Goal: Task Accomplishment & Management: Use online tool/utility

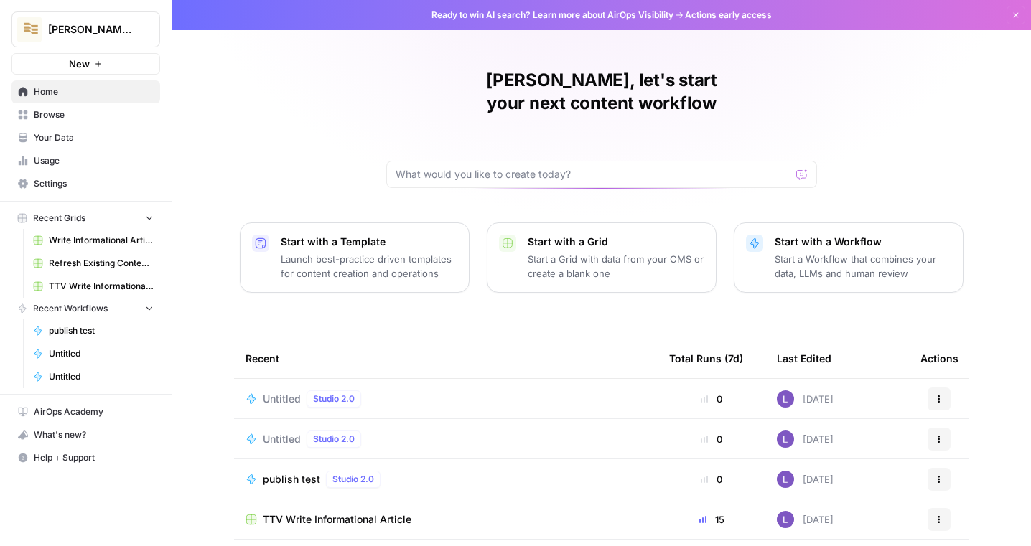
click at [50, 134] on span "Your Data" at bounding box center [94, 137] width 120 height 13
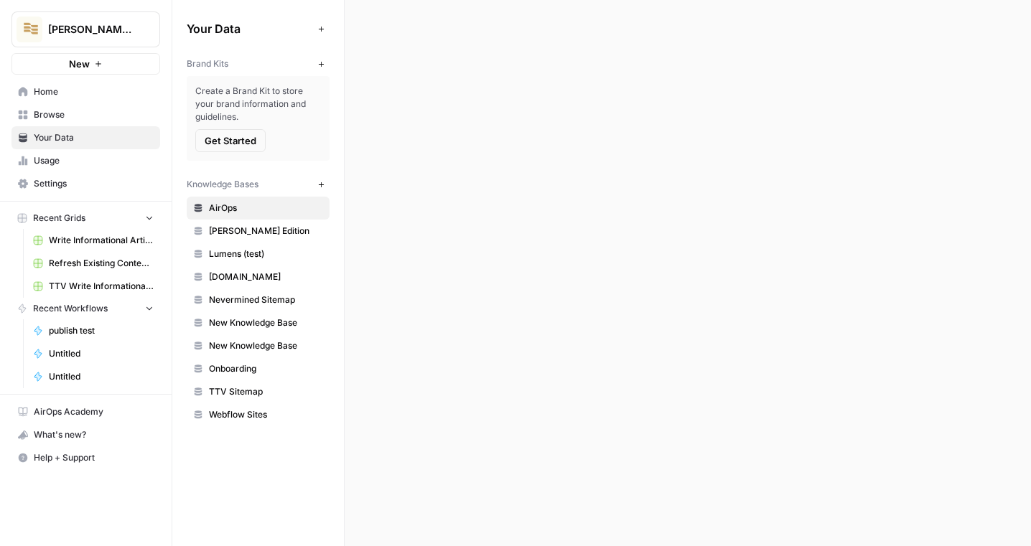
click at [55, 188] on span "Settings" at bounding box center [94, 183] width 120 height 13
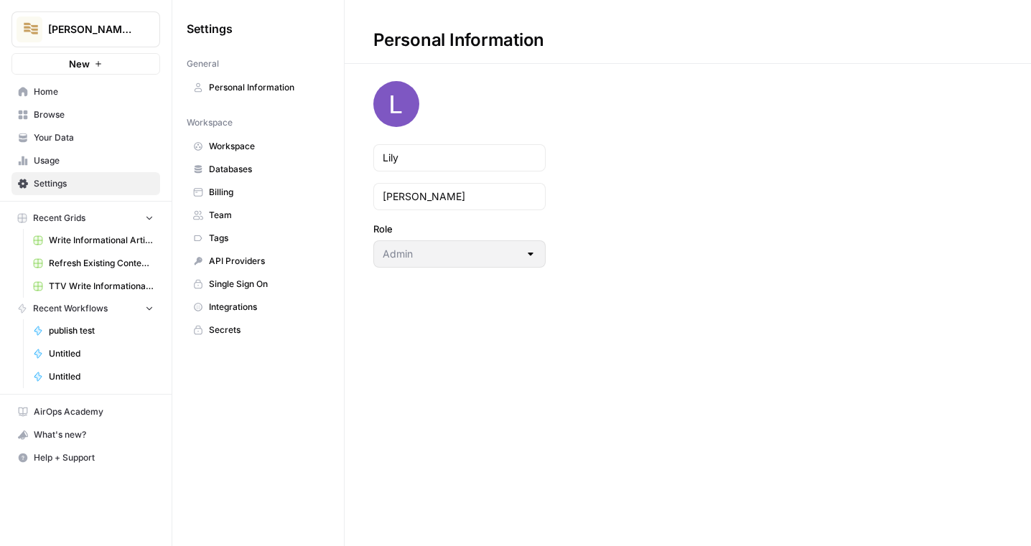
click at [257, 220] on span "Team" at bounding box center [266, 215] width 114 height 13
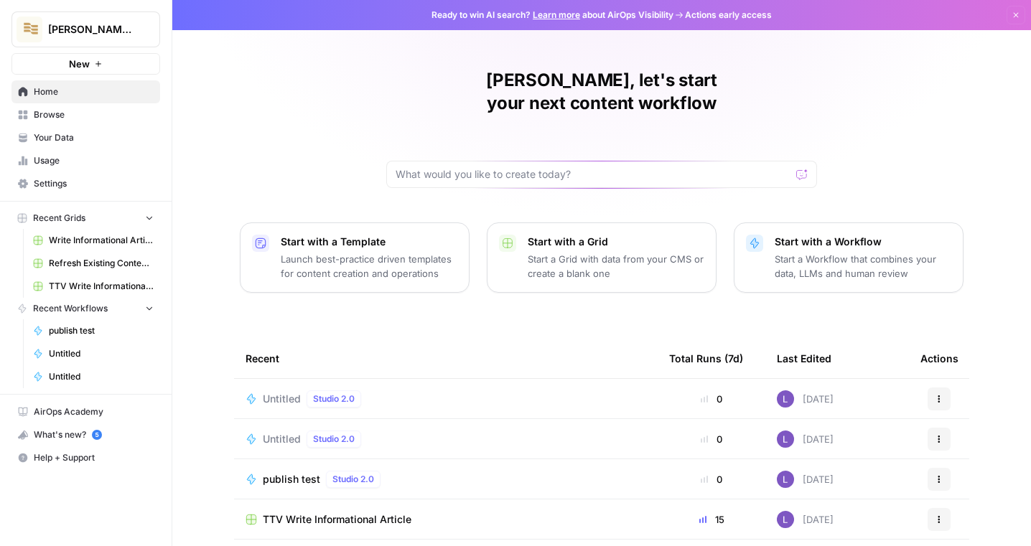
click at [118, 39] on button "Lily's AirCraft" at bounding box center [85, 29] width 149 height 36
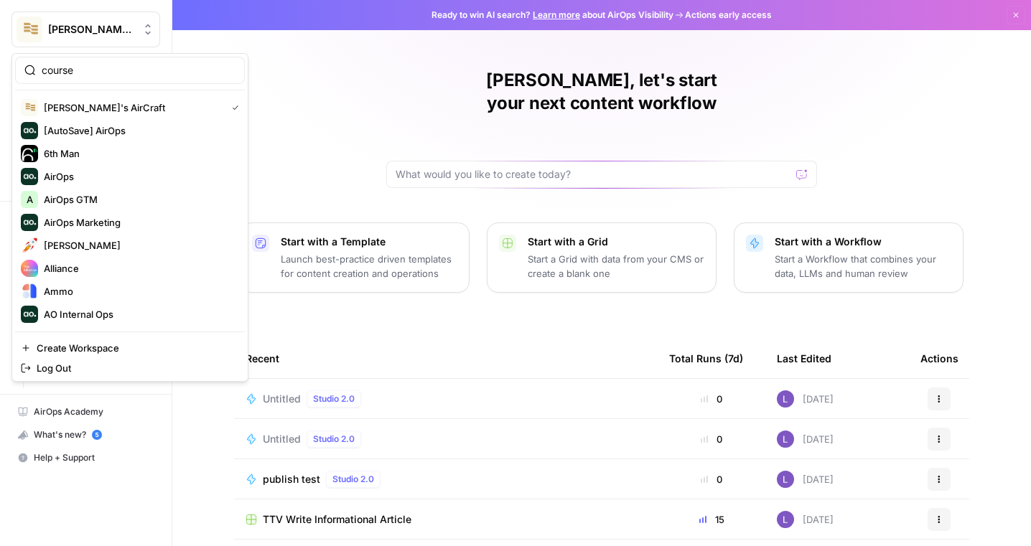
type input "course"
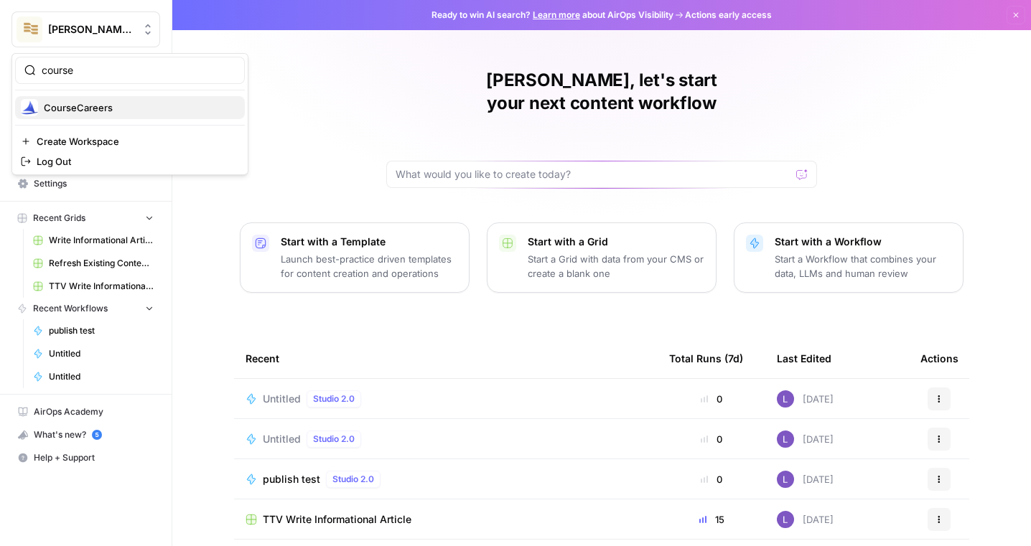
click at [122, 106] on span "CourseCareers" at bounding box center [139, 107] width 190 height 14
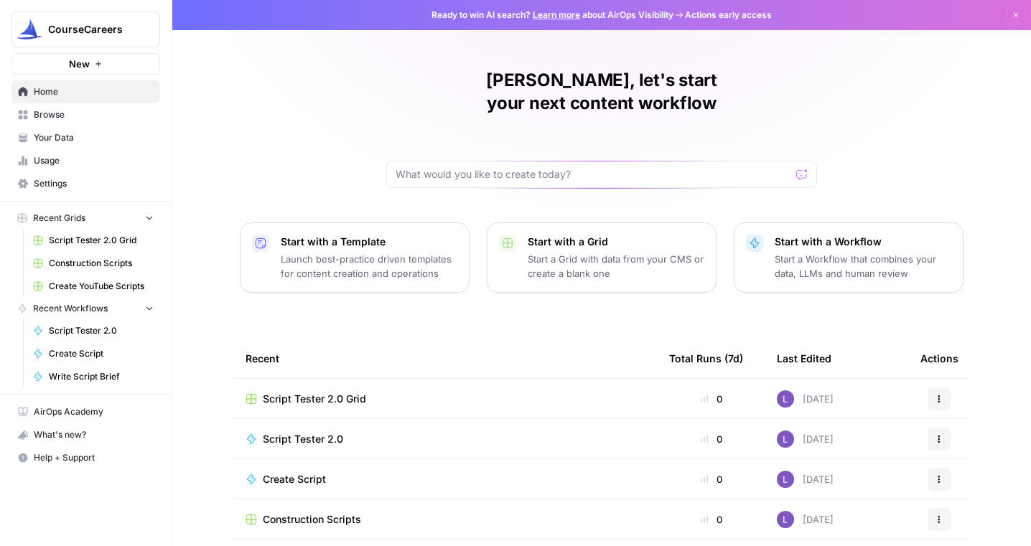
scroll to position [114, 0]
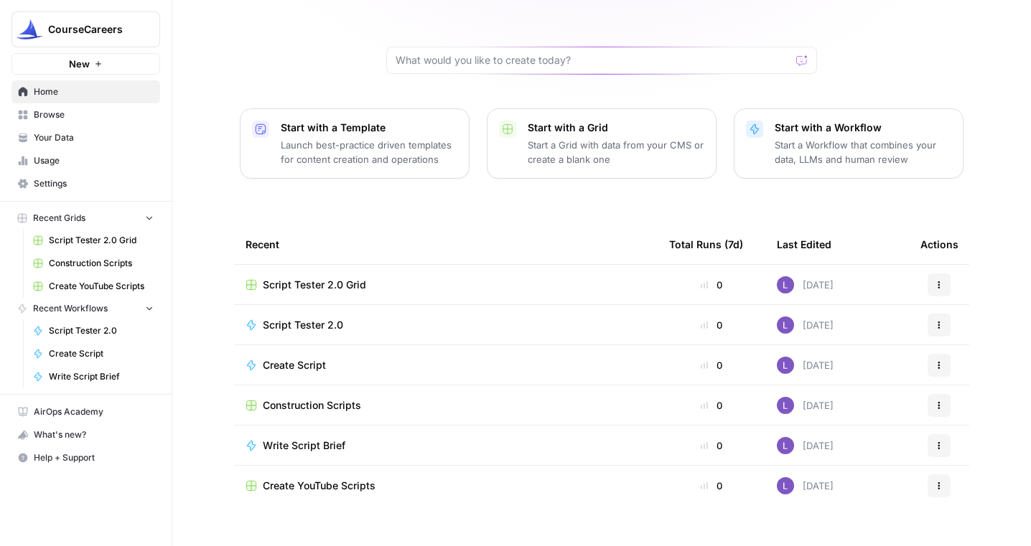
click at [346, 278] on span "Script Tester 2.0 Grid" at bounding box center [314, 285] width 103 height 14
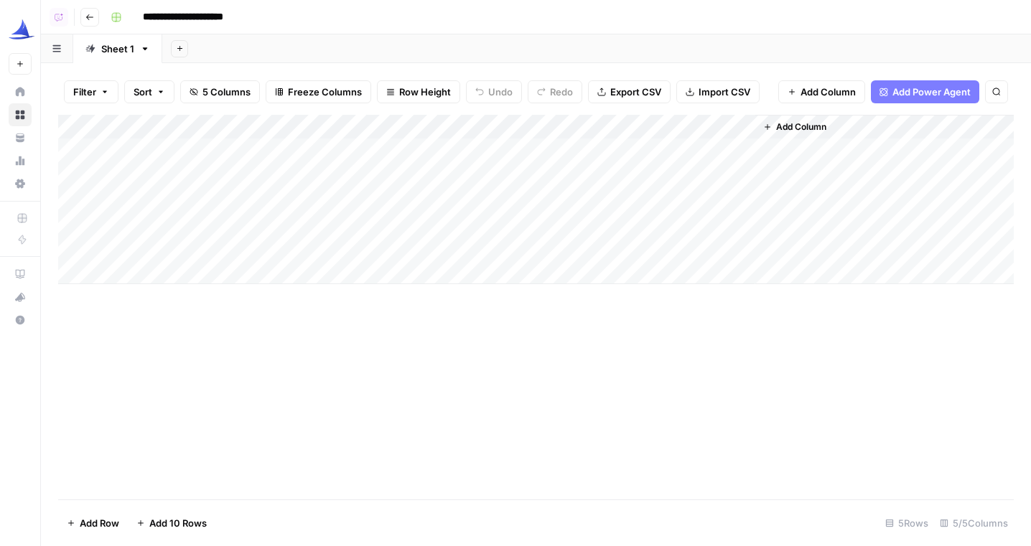
click at [90, 13] on icon "button" at bounding box center [89, 17] width 9 height 9
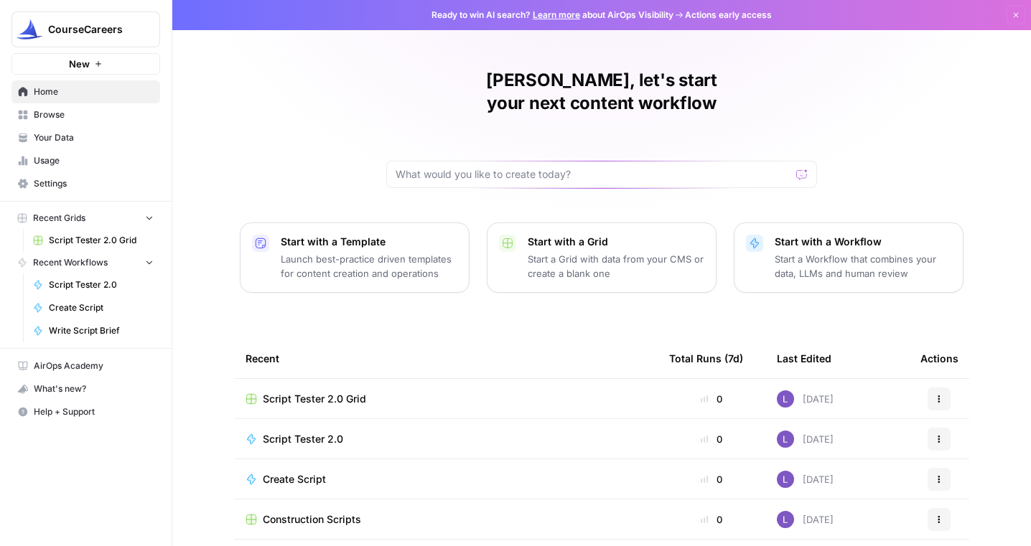
click at [937, 387] on td "Actions" at bounding box center [939, 398] width 60 height 39
click at [937, 388] on button "Actions" at bounding box center [938, 399] width 23 height 23
click at [897, 433] on button "Delete" at bounding box center [870, 442] width 148 height 20
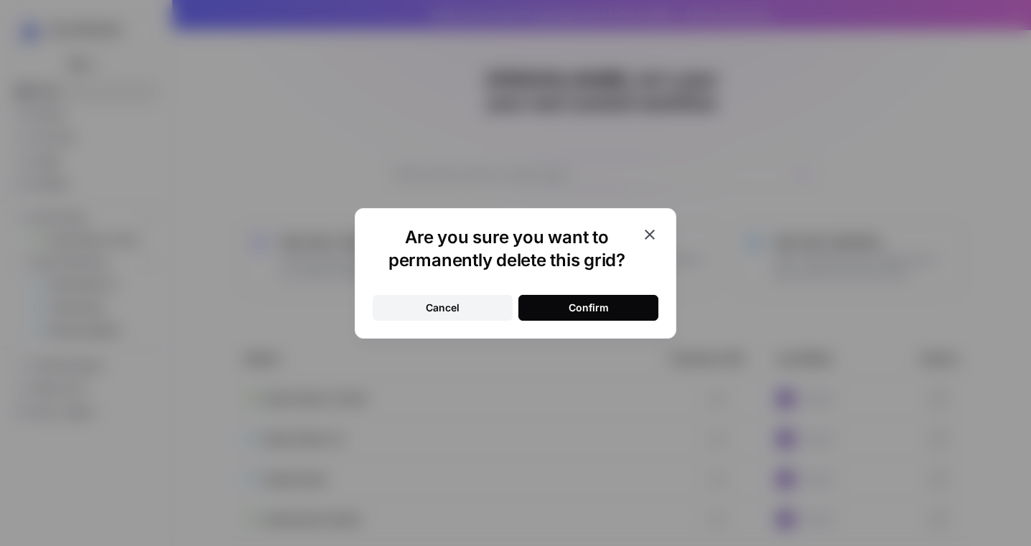
click at [589, 309] on div "Confirm" at bounding box center [589, 308] width 40 height 14
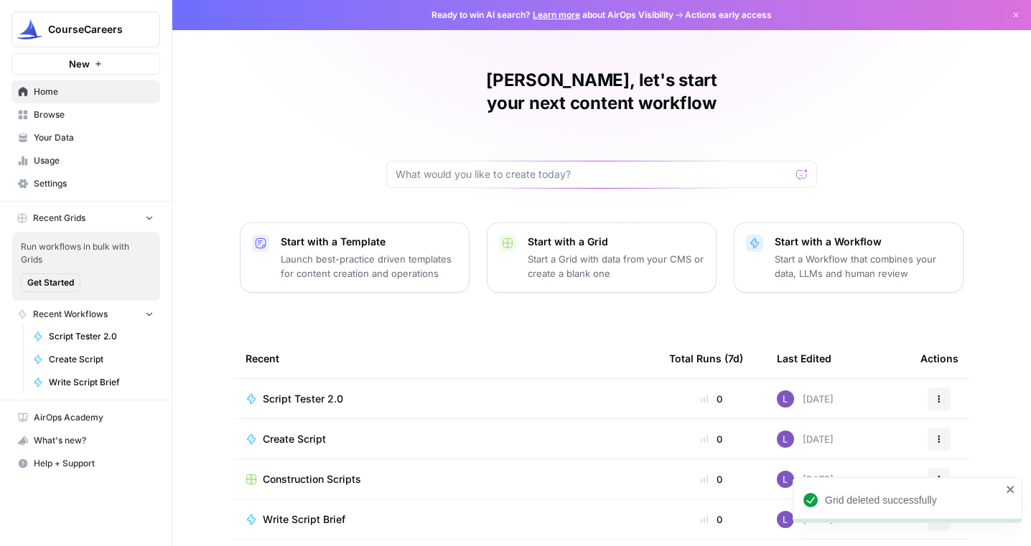
click at [950, 388] on button "Actions" at bounding box center [938, 399] width 23 height 23
click at [931, 468] on button "Actions" at bounding box center [938, 479] width 23 height 23
click at [365, 472] on div "Construction Scripts" at bounding box center [445, 479] width 401 height 14
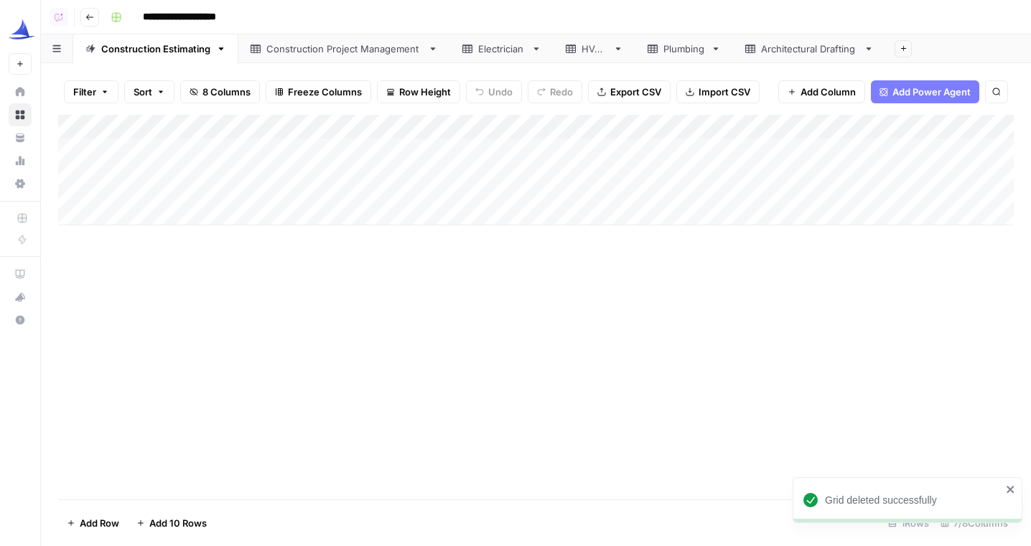
click at [85, 18] on icon "button" at bounding box center [89, 17] width 9 height 9
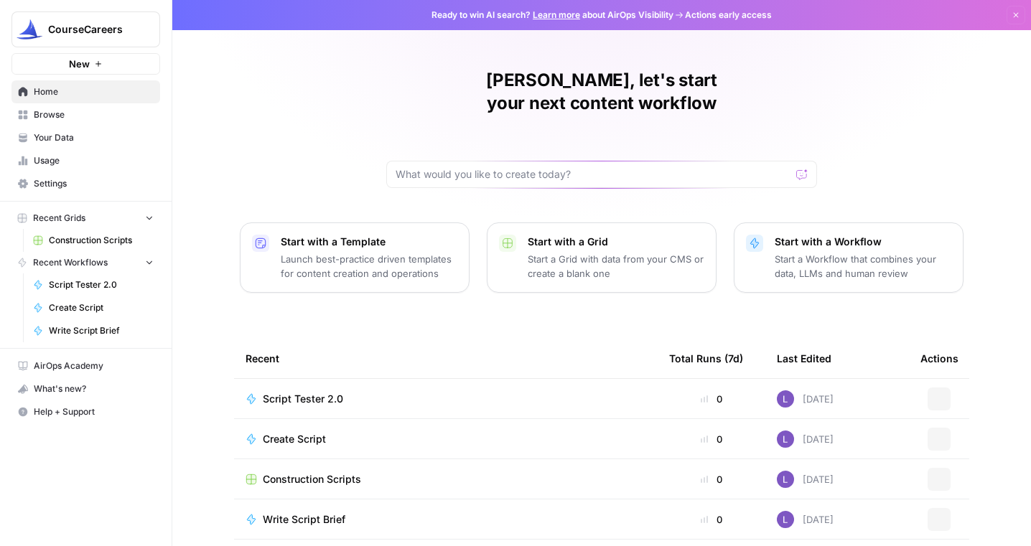
scroll to position [74, 0]
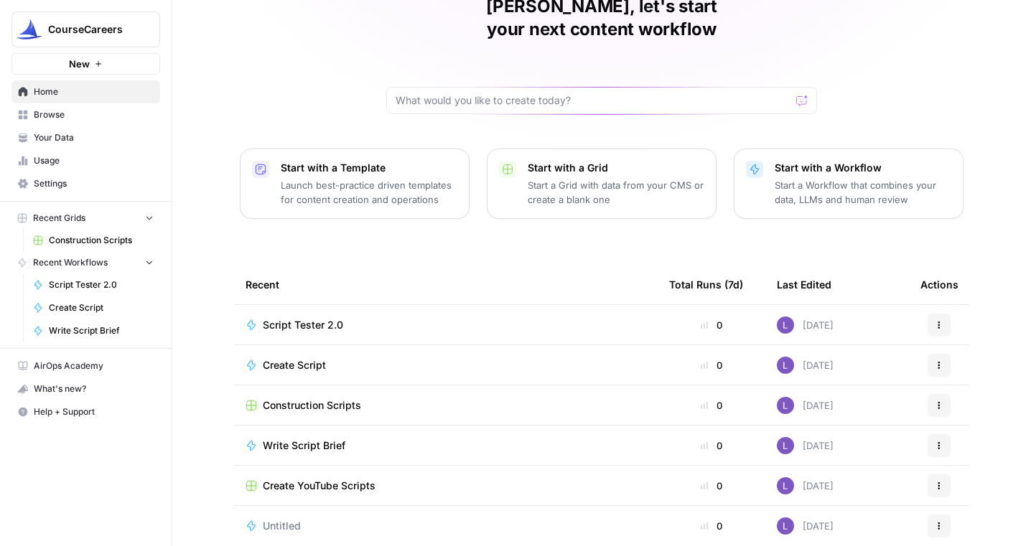
click at [936, 522] on icon "button" at bounding box center [939, 526] width 9 height 9
click at [857, 469] on span "Delete" at bounding box center [875, 469] width 115 height 14
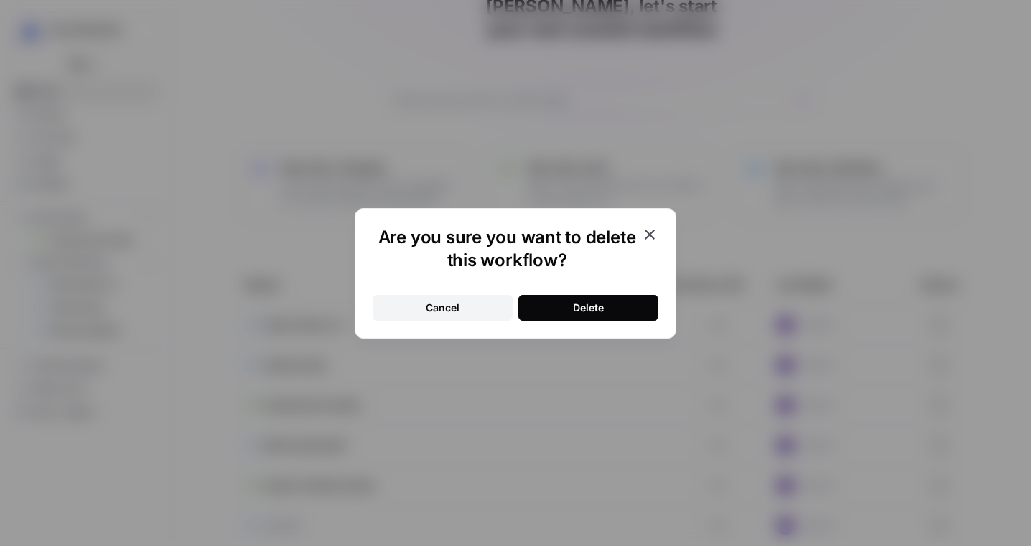
click at [585, 309] on div "Delete" at bounding box center [588, 308] width 31 height 14
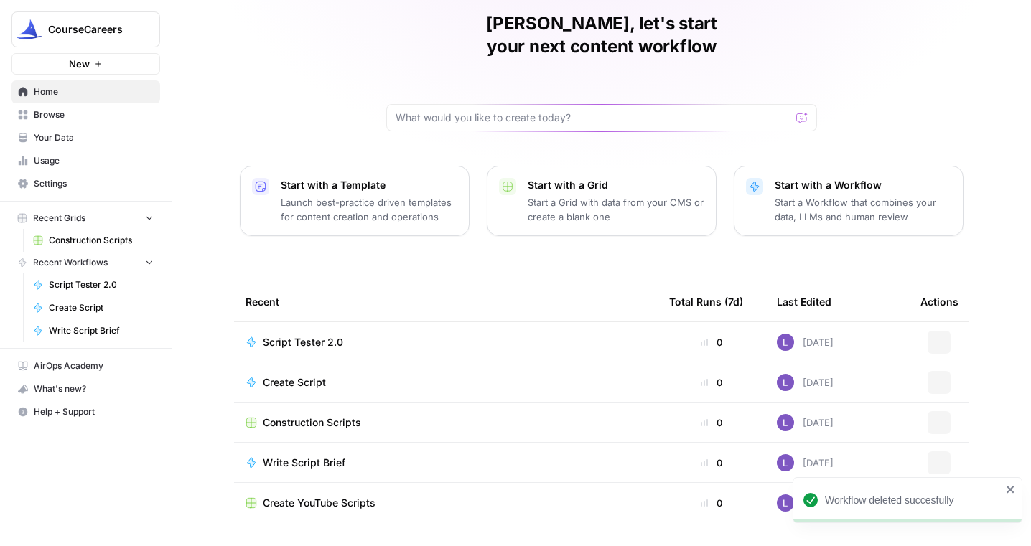
scroll to position [34, 0]
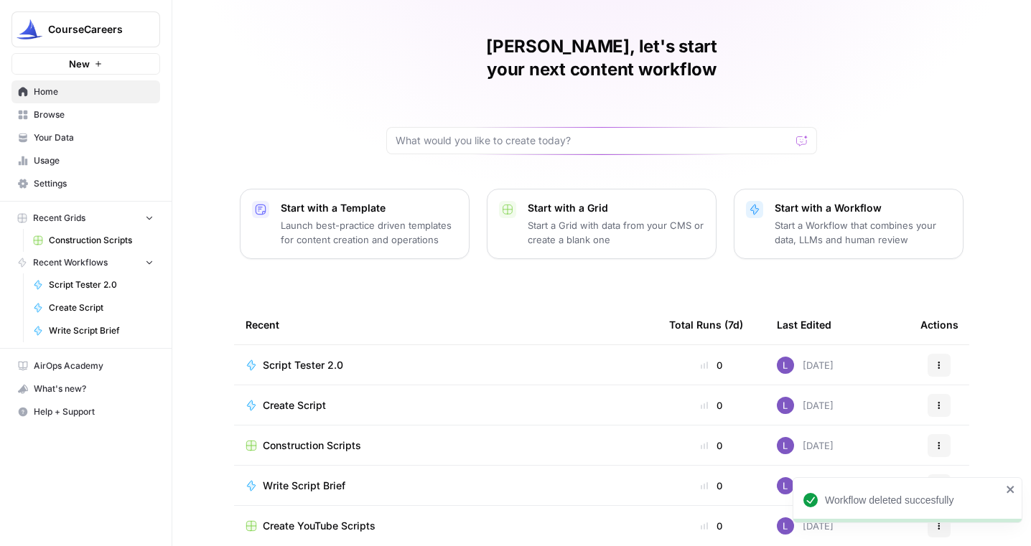
click at [937, 354] on button "Actions" at bounding box center [938, 365] width 23 height 23
click at [547, 398] on div "Create Script" at bounding box center [445, 405] width 401 height 14
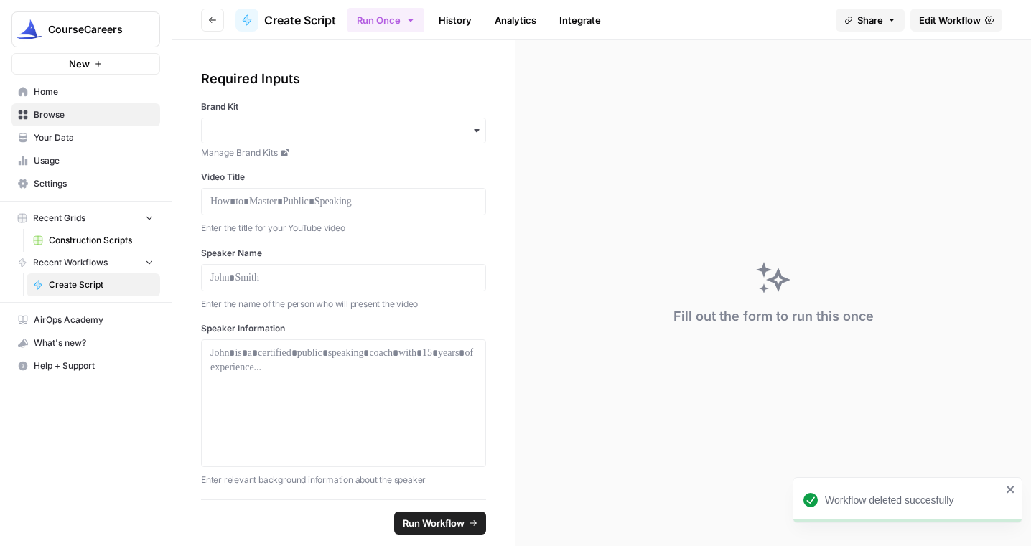
click at [78, 95] on span "Home" at bounding box center [94, 91] width 120 height 13
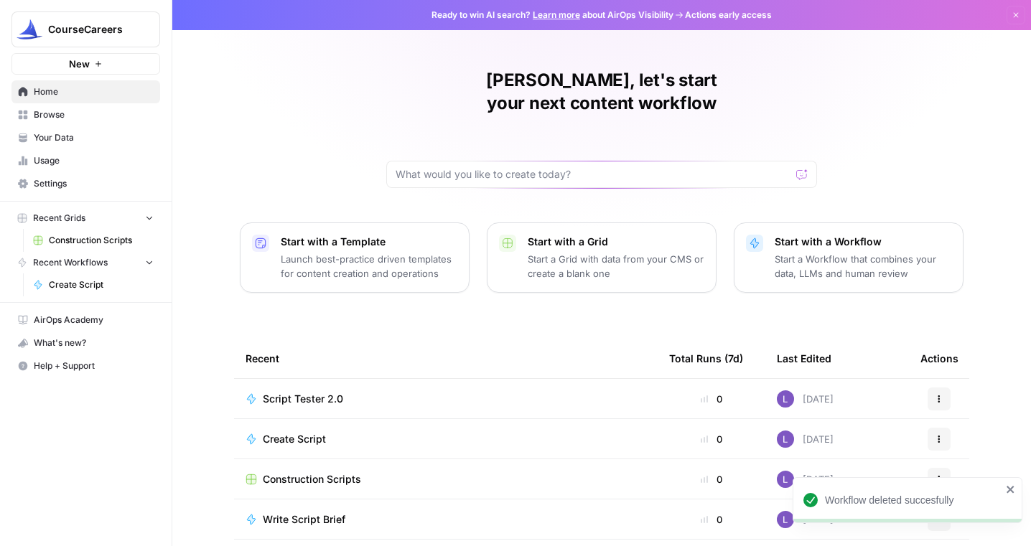
click at [118, 52] on div "CourseCareers New" at bounding box center [86, 37] width 172 height 75
